Goal: Task Accomplishment & Management: Manage account settings

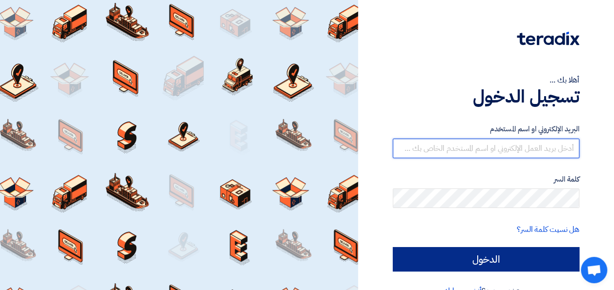
type input "[PERSON_NAME][EMAIL_ADDRESS][PERSON_NAME][DOMAIN_NAME]"
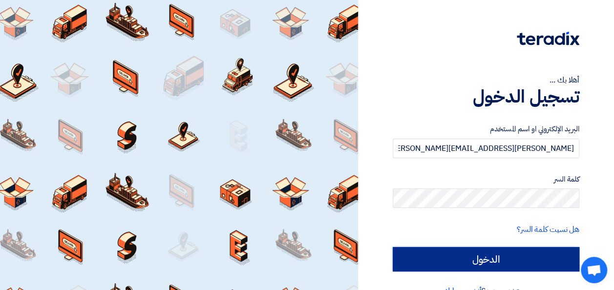
drag, startPoint x: 507, startPoint y: 266, endPoint x: 503, endPoint y: 261, distance: 6.0
click at [502, 266] on input "الدخول" at bounding box center [486, 259] width 187 height 24
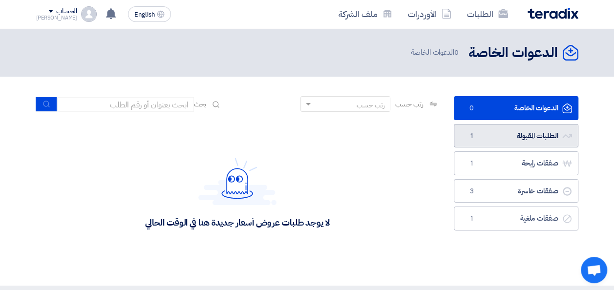
click at [502, 140] on link "الطلبات المقبولة الطلبات المقبولة 1" at bounding box center [516, 136] width 125 height 24
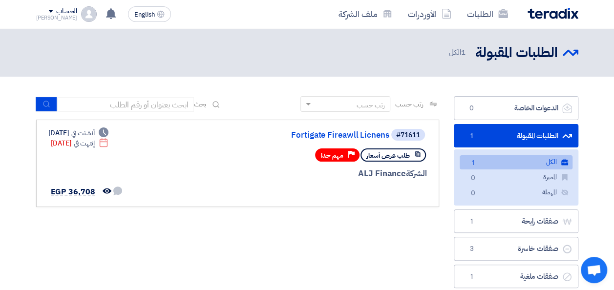
click at [502, 10] on img at bounding box center [552, 13] width 51 height 11
